Goal: Check status: Check status

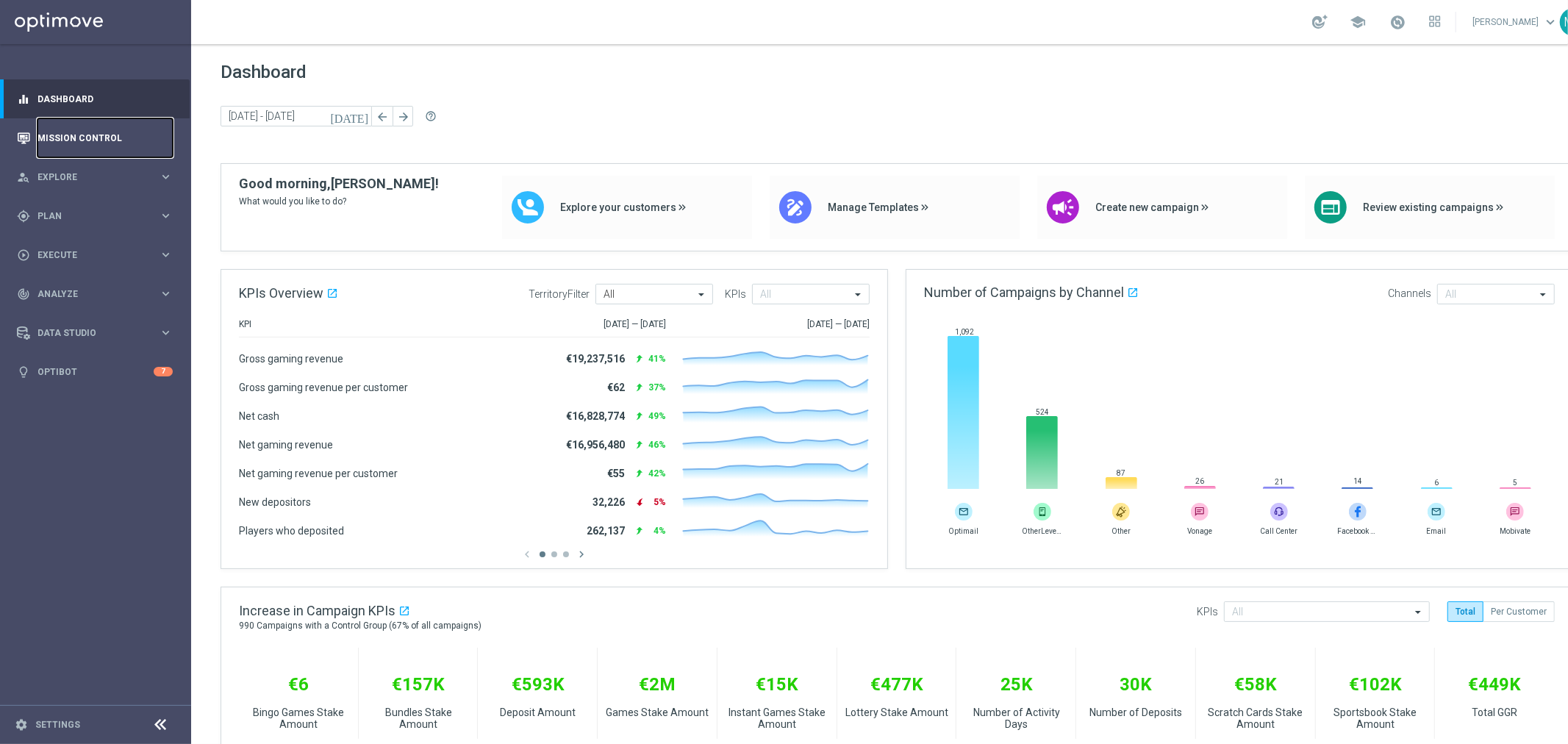
click at [77, 139] on link "Mission Control" at bounding box center [105, 137] width 136 height 39
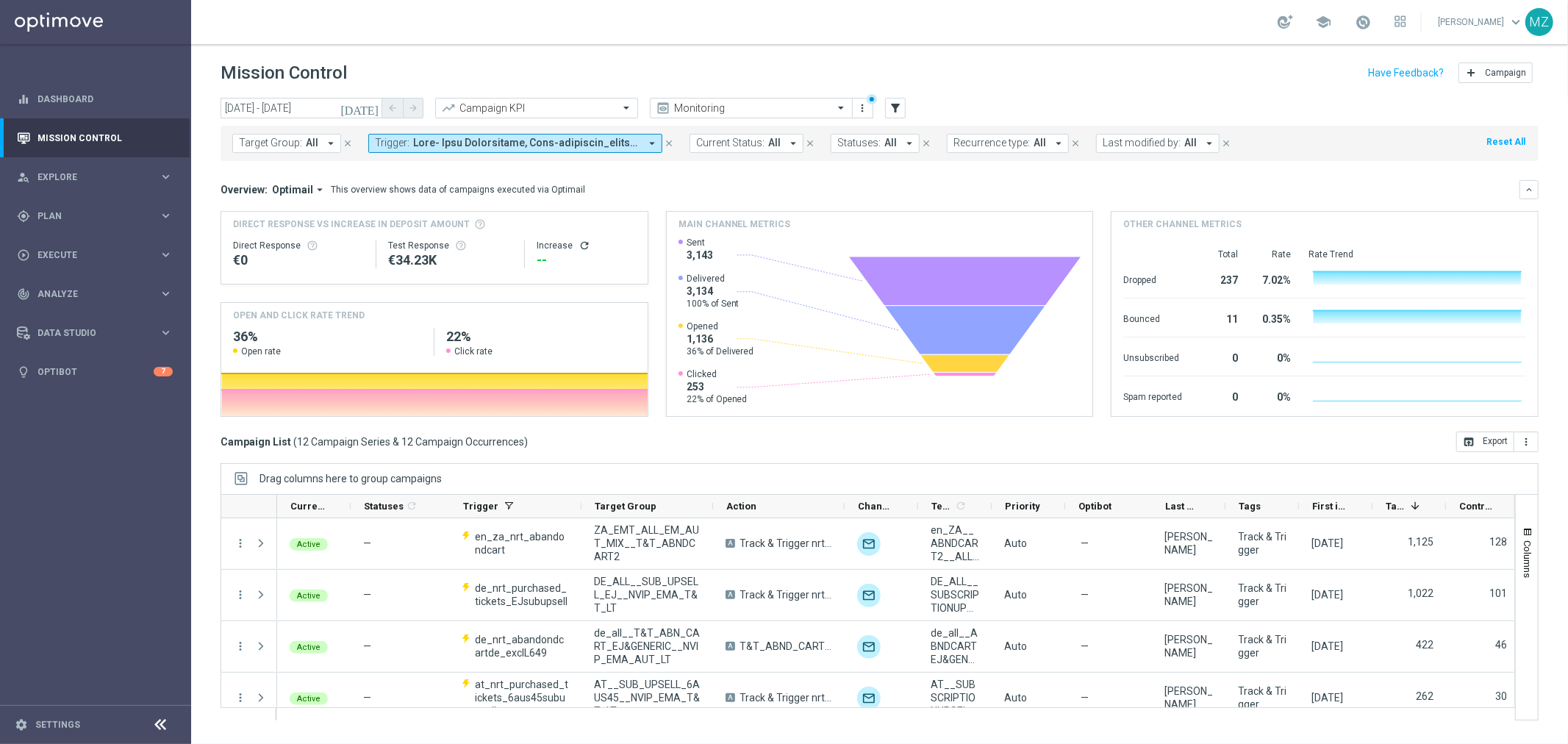
click at [510, 140] on span at bounding box center [526, 142] width 226 height 12
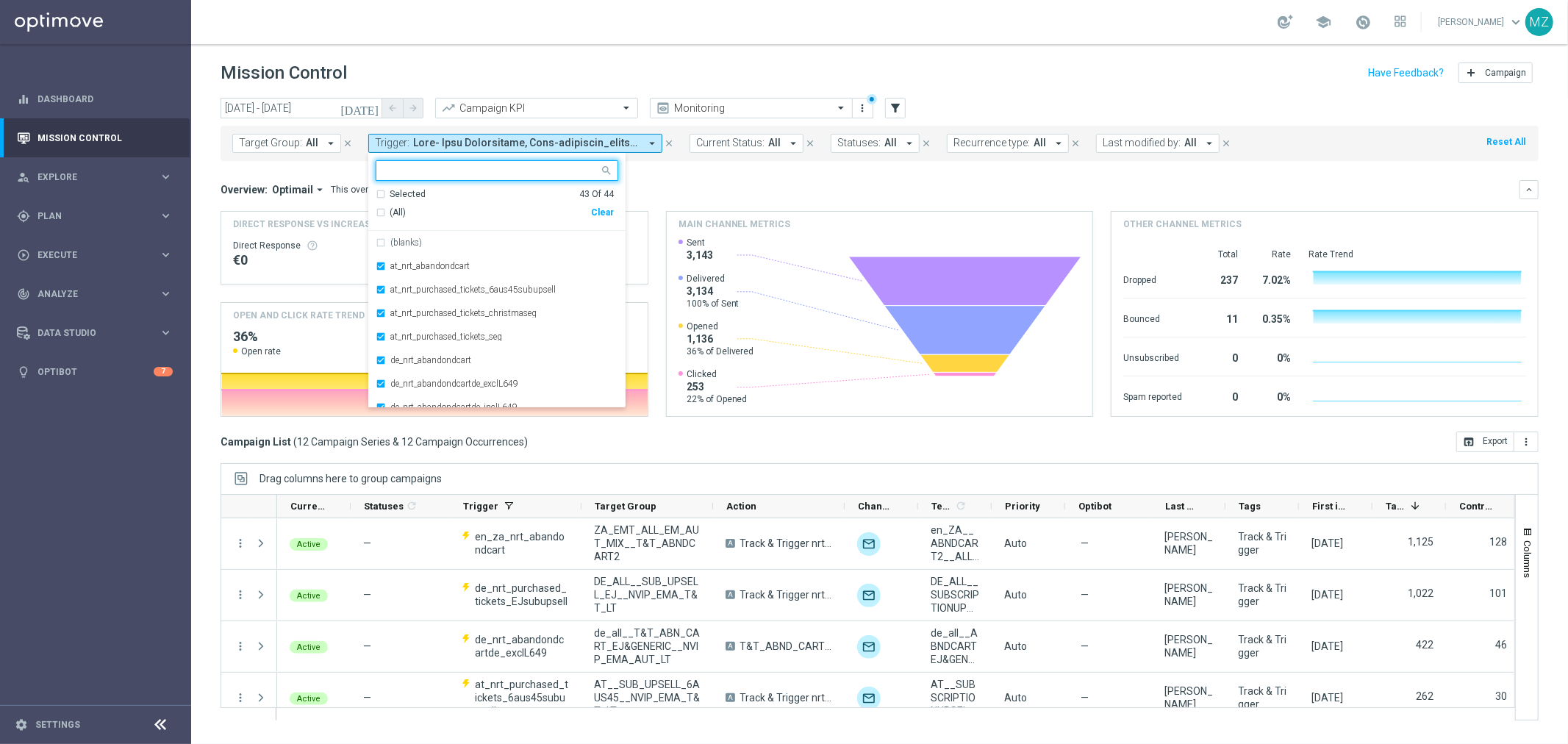
click at [378, 103] on icon "[DATE]" at bounding box center [360, 108] width 39 height 13
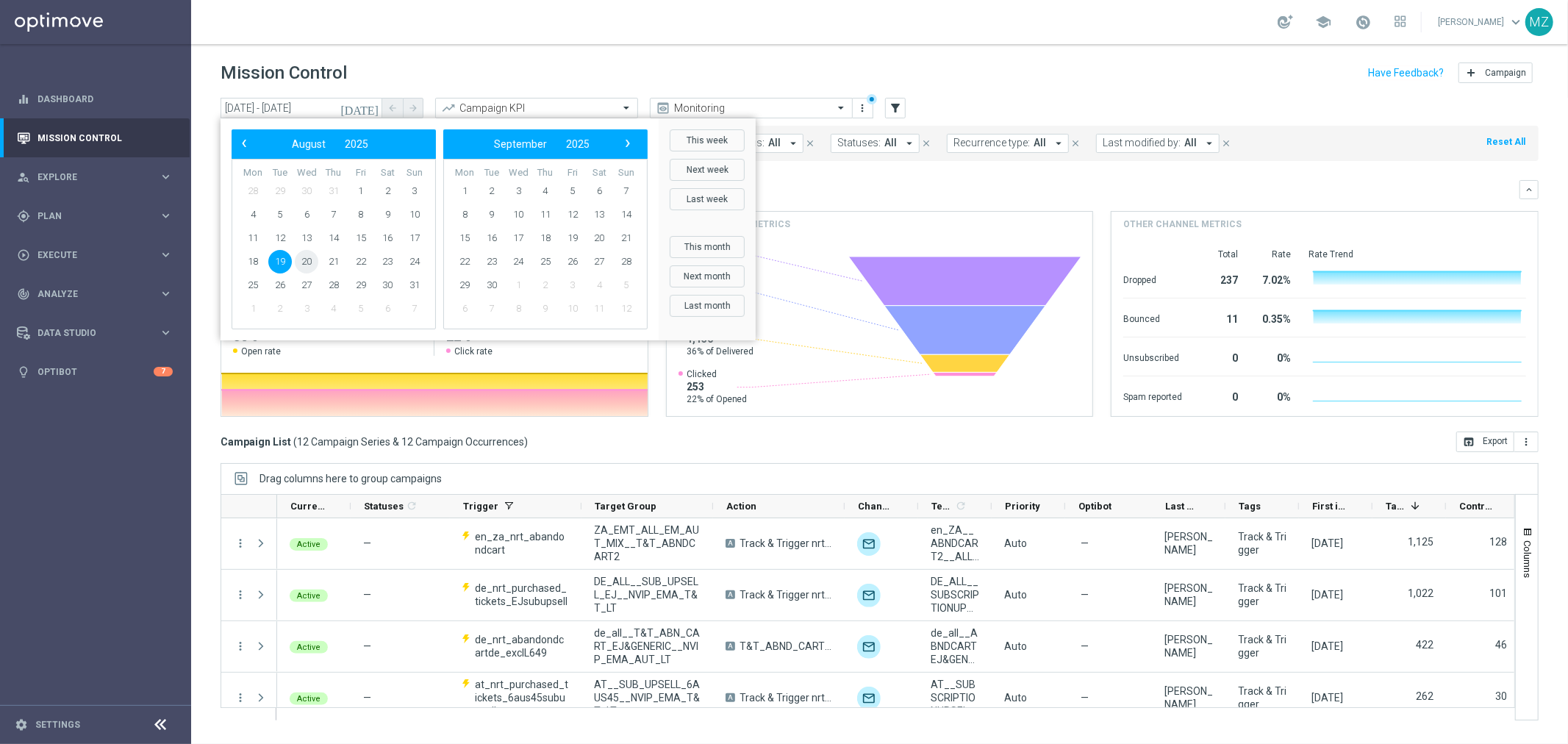
click at [311, 255] on span "20" at bounding box center [306, 261] width 23 height 23
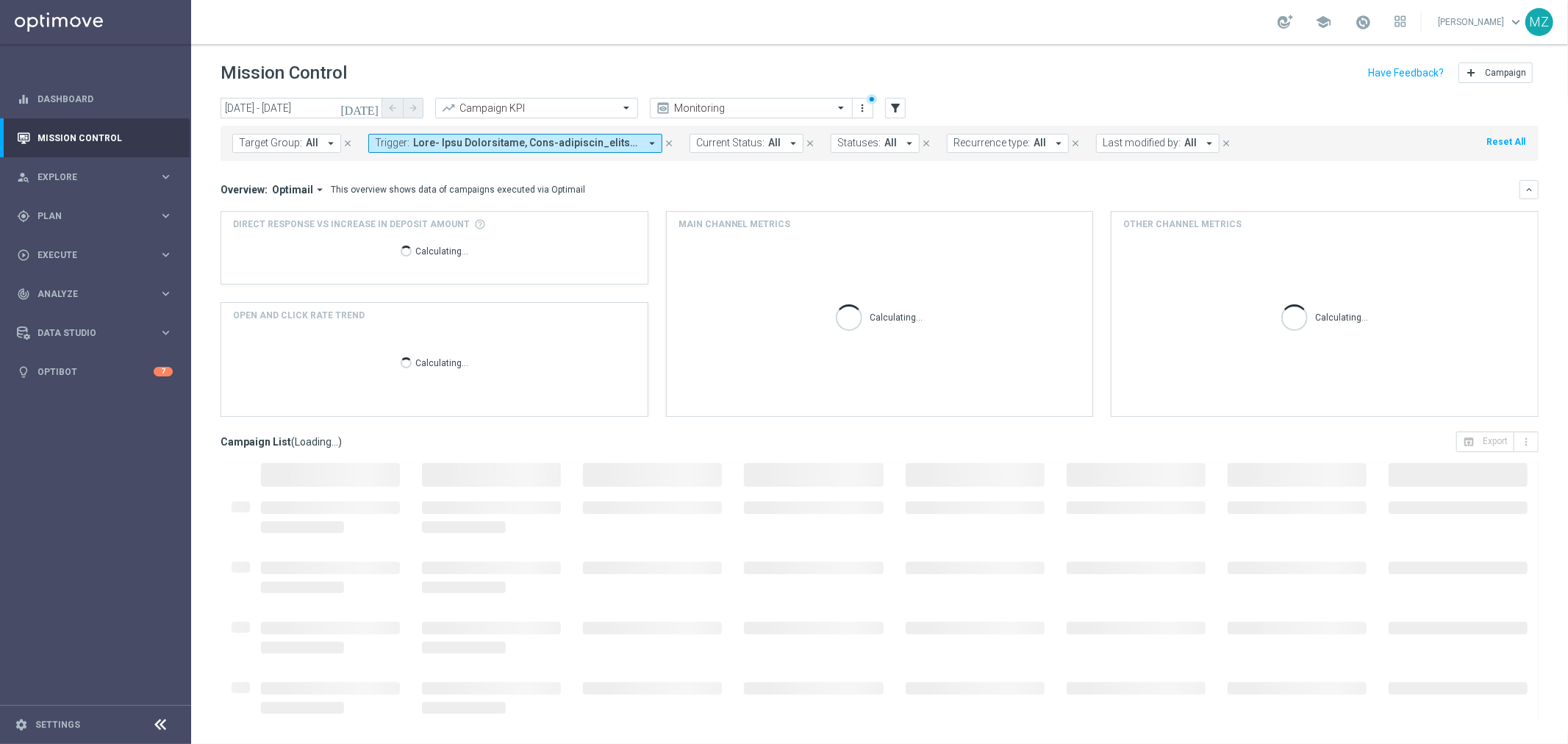
type input "[DATE] - [DATE]"
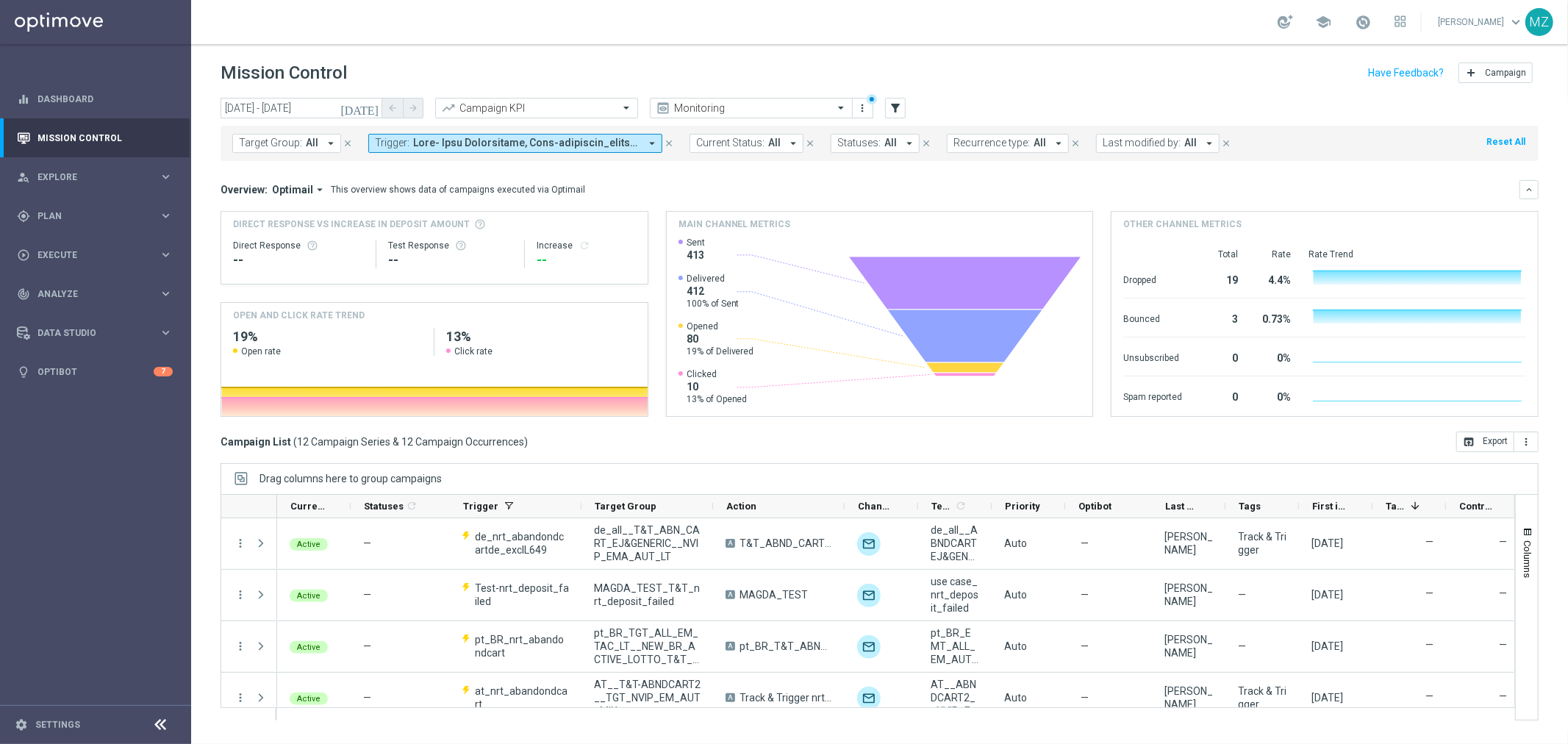
click at [562, 139] on span at bounding box center [526, 142] width 226 height 12
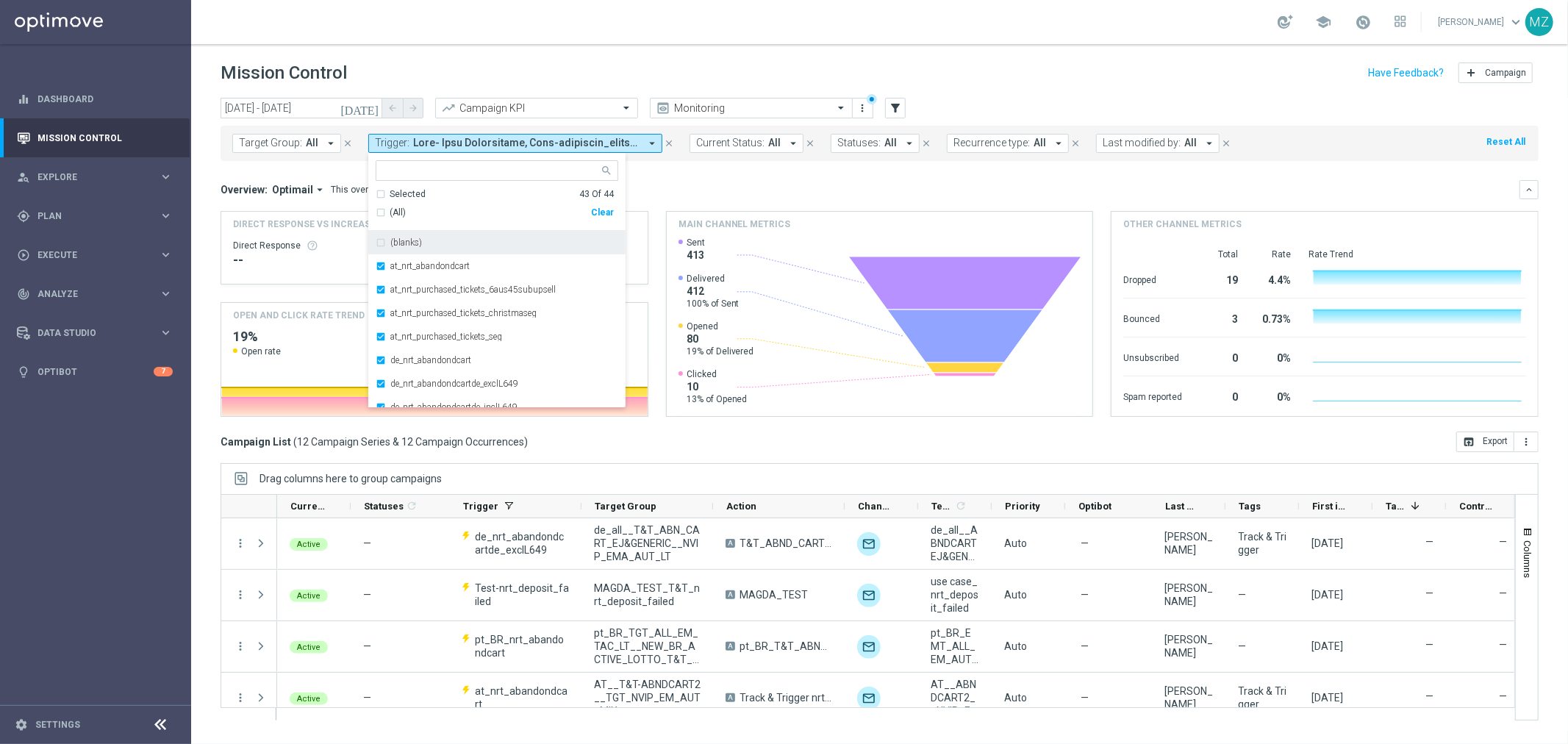
click at [1057, 61] on div "Mission Control add Campaign" at bounding box center [879, 73] width 1318 height 29
